Goal: Find specific page/section: Find specific page/section

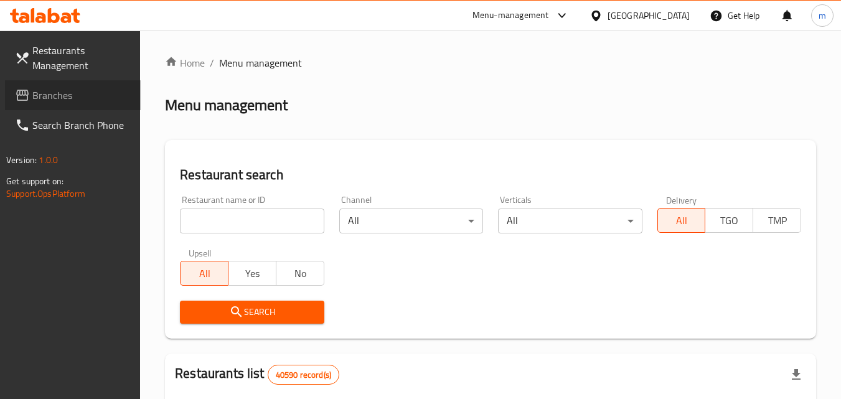
click at [32, 81] on link "Branches" at bounding box center [73, 95] width 136 height 30
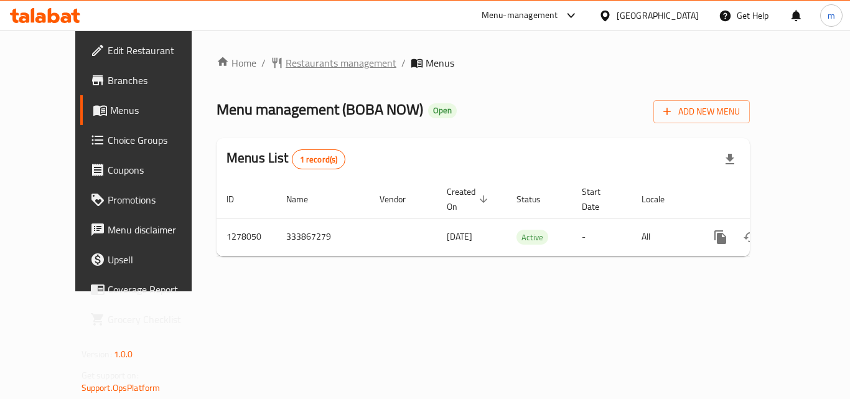
click at [286, 63] on span "Restaurants management" at bounding box center [341, 62] width 111 height 15
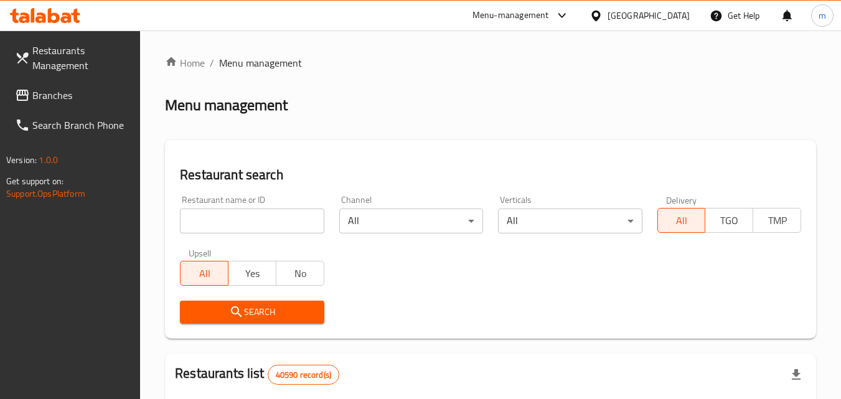
click at [45, 101] on span "Branches" at bounding box center [81, 95] width 98 height 15
